Goal: Information Seeking & Learning: Learn about a topic

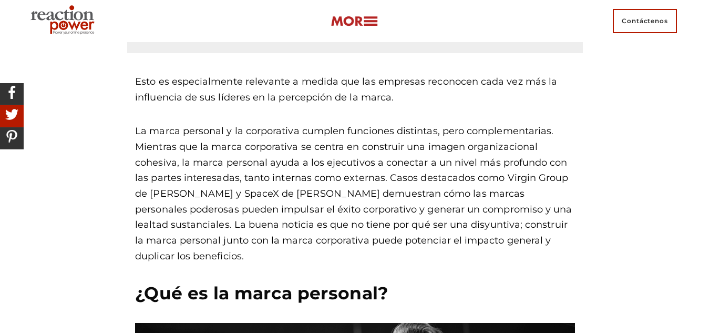
scroll to position [481, 0]
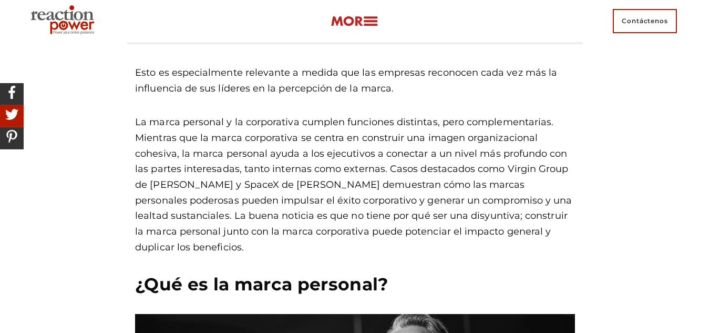
drag, startPoint x: 714, startPoint y: 18, endPoint x: 717, endPoint y: 47, distance: 28.5
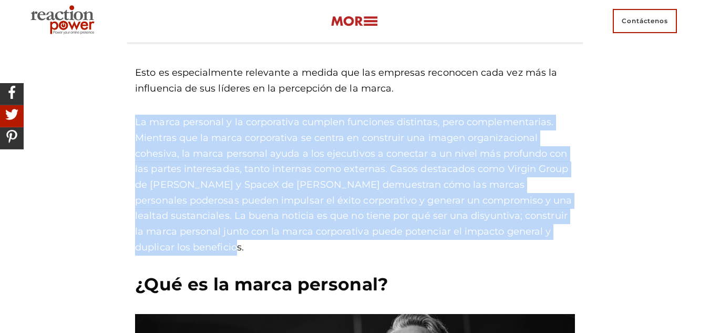
drag, startPoint x: 137, startPoint y: 121, endPoint x: 225, endPoint y: 248, distance: 154.9
click at [225, 248] on p "La marca personal y la corporativa cumplen funciones distintas, pero complement…" at bounding box center [355, 185] width 440 height 140
copy font "La marca personal y la corporativa cumplen funciones distintas, pero complement…"
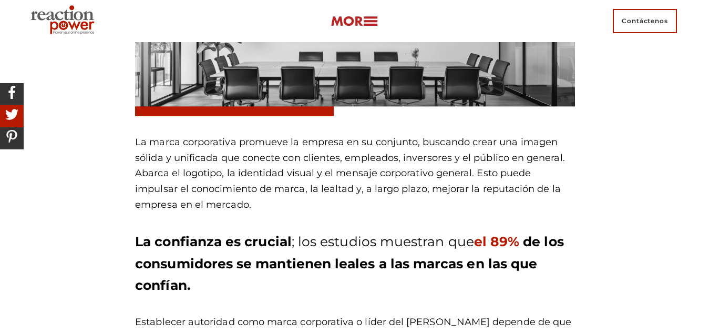
scroll to position [1452, 0]
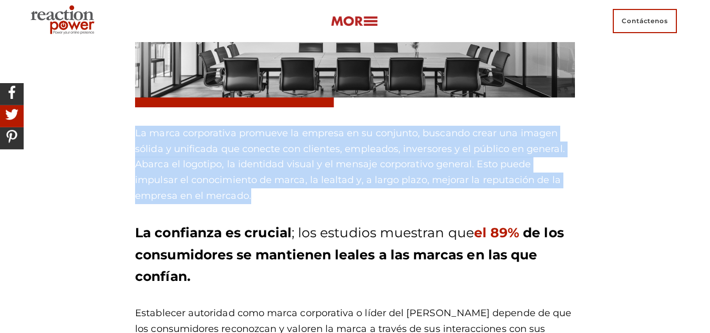
drag, startPoint x: 135, startPoint y: 131, endPoint x: 192, endPoint y: 193, distance: 84.0
click at [192, 193] on p "La marca corporativa promueve la empresa en su conjunto, buscando crear una ima…" at bounding box center [355, 165] width 440 height 78
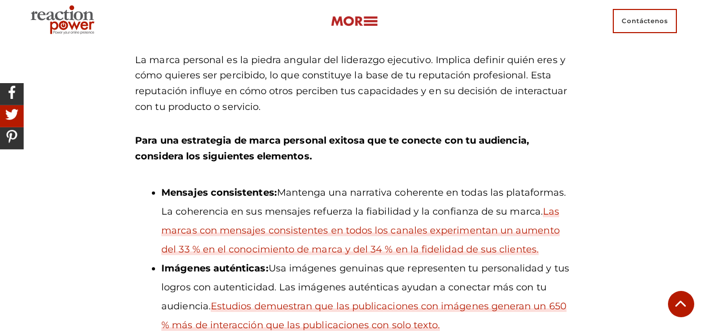
scroll to position [888, 0]
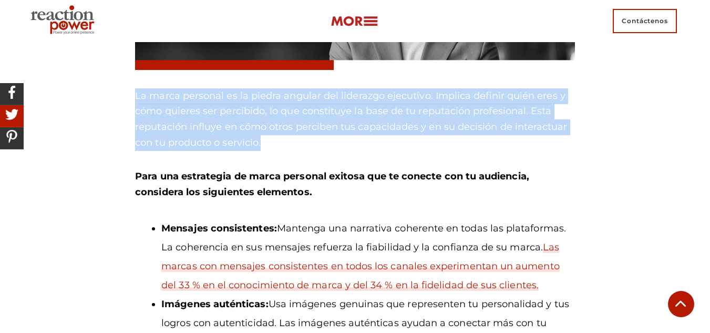
drag, startPoint x: 133, startPoint y: 96, endPoint x: 263, endPoint y: 136, distance: 135.3
click at [263, 136] on div "Esto es especialmente relevante a medida que las empresas reconocen cada vez má…" at bounding box center [354, 46] width 455 height 816
copy font "La marca personal es la piedra angular del liderazgo ejecutivo. Implica definir…"
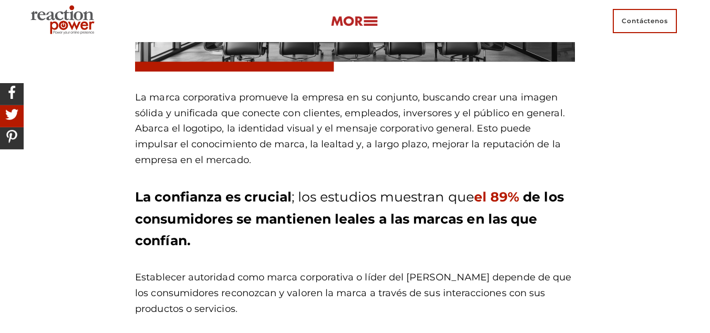
scroll to position [1479, 0]
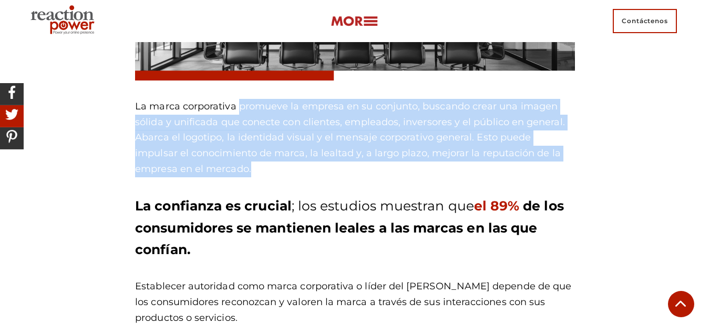
drag, startPoint x: 237, startPoint y: 104, endPoint x: 251, endPoint y: 163, distance: 60.8
click at [251, 163] on p "La marca corporativa promueve la empresa en su conjunto, buscando crear una ima…" at bounding box center [355, 138] width 440 height 78
copy font "promueve la empresa en su conjunto, buscando crear una imagen sólida y unificad…"
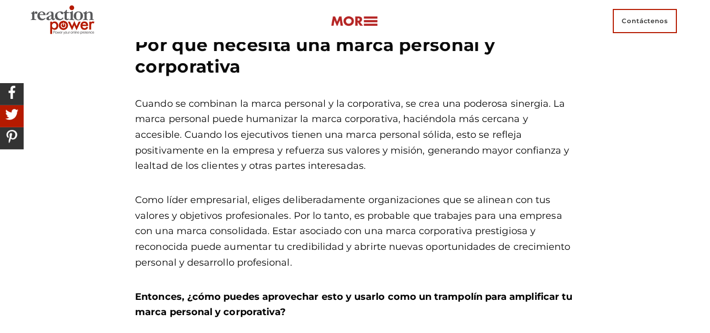
scroll to position [2187, 0]
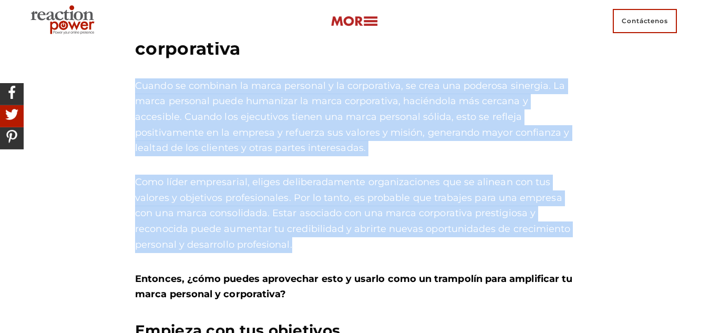
drag, startPoint x: 138, startPoint y: 87, endPoint x: 345, endPoint y: 245, distance: 260.5
click at [345, 245] on div "Por qué necesita una marca personal y corporativa Cuando se combinan la marca p…" at bounding box center [355, 178] width 440 height 324
copy div "Cuando se combinan la marca personal y la corporativa, se crea una poderosa sin…"
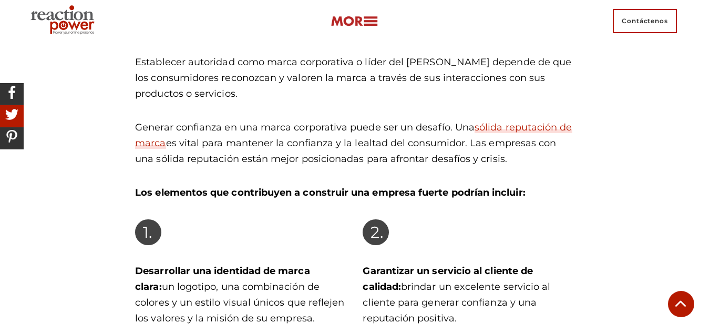
scroll to position [1676, 0]
